Goal: Information Seeking & Learning: Learn about a topic

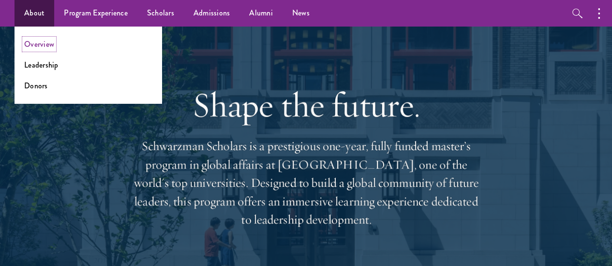
click at [42, 45] on link "Overview" at bounding box center [39, 44] width 30 height 11
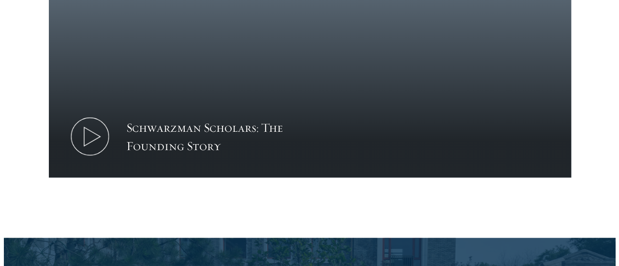
scroll to position [1306, 0]
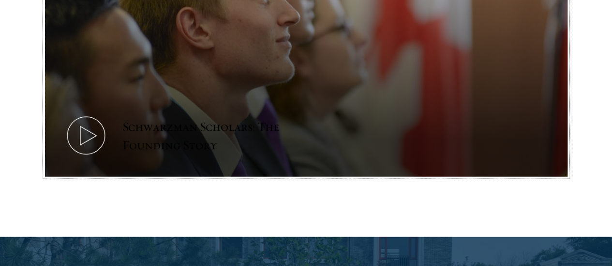
click at [108, 158] on icon at bounding box center [86, 136] width 44 height 44
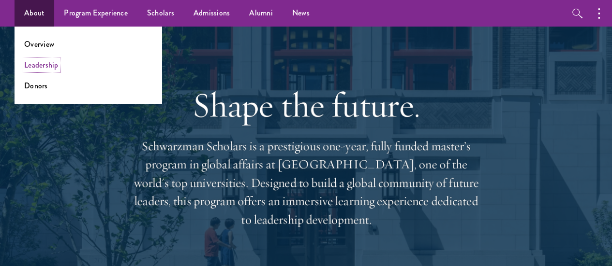
click at [40, 68] on link "Leadership" at bounding box center [41, 64] width 34 height 11
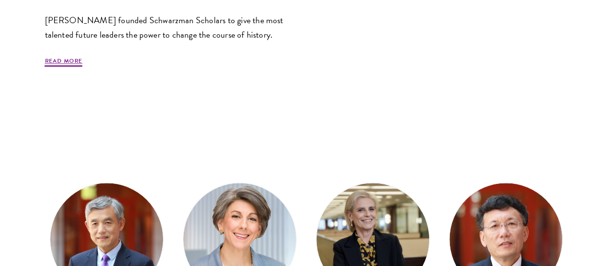
scroll to position [484, 0]
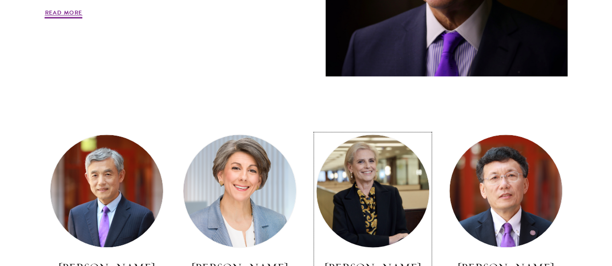
click at [356, 260] on h3 "Amy Stursberg" at bounding box center [373, 268] width 114 height 16
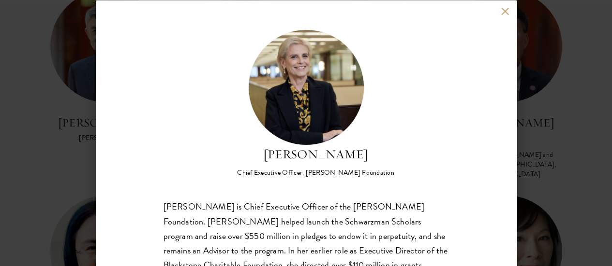
scroll to position [484, 0]
